Goal: Find specific page/section: Find specific page/section

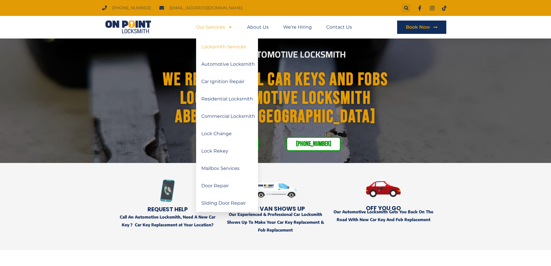
click at [232, 47] on link "Locksmith Services" at bounding box center [227, 46] width 62 height 17
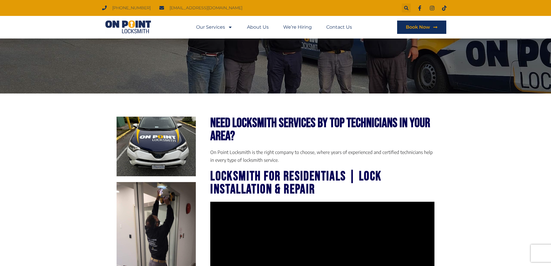
scroll to position [145, 0]
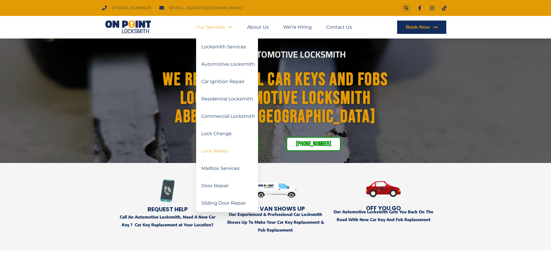
click at [225, 151] on link "Lock Rekey" at bounding box center [227, 150] width 62 height 17
